Goal: Communication & Community: Answer question/provide support

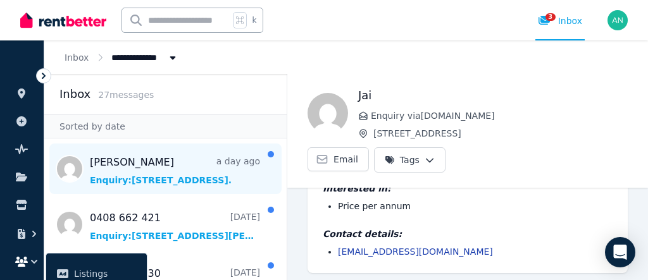
scroll to position [103, 0]
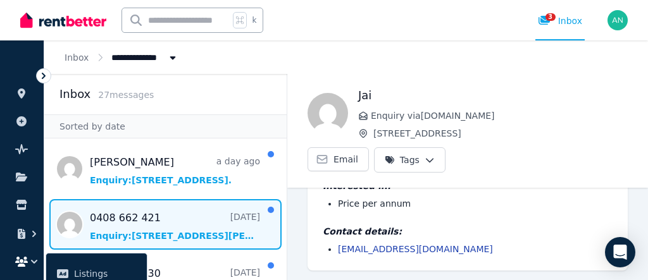
click at [151, 221] on span "Message list" at bounding box center [165, 224] width 242 height 51
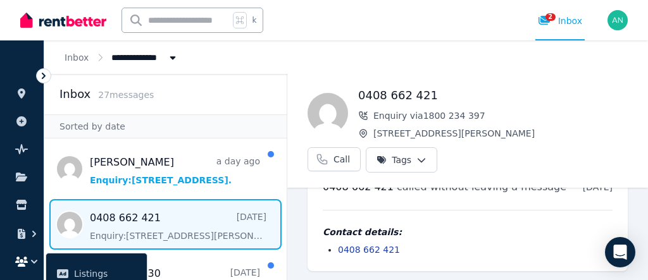
scroll to position [35, 0]
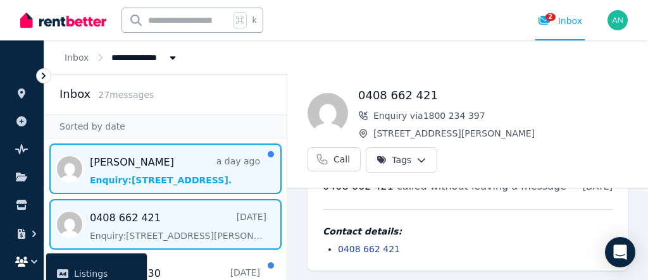
click at [139, 168] on span "Message list" at bounding box center [165, 169] width 242 height 51
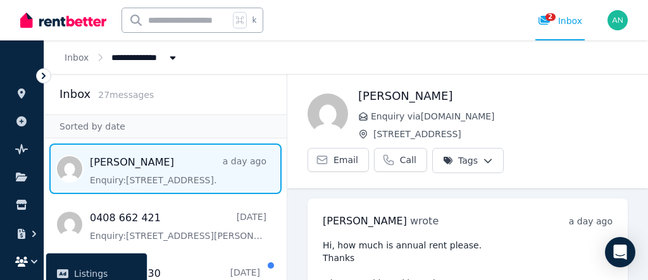
scroll to position [111, 0]
